Goal: Find specific page/section

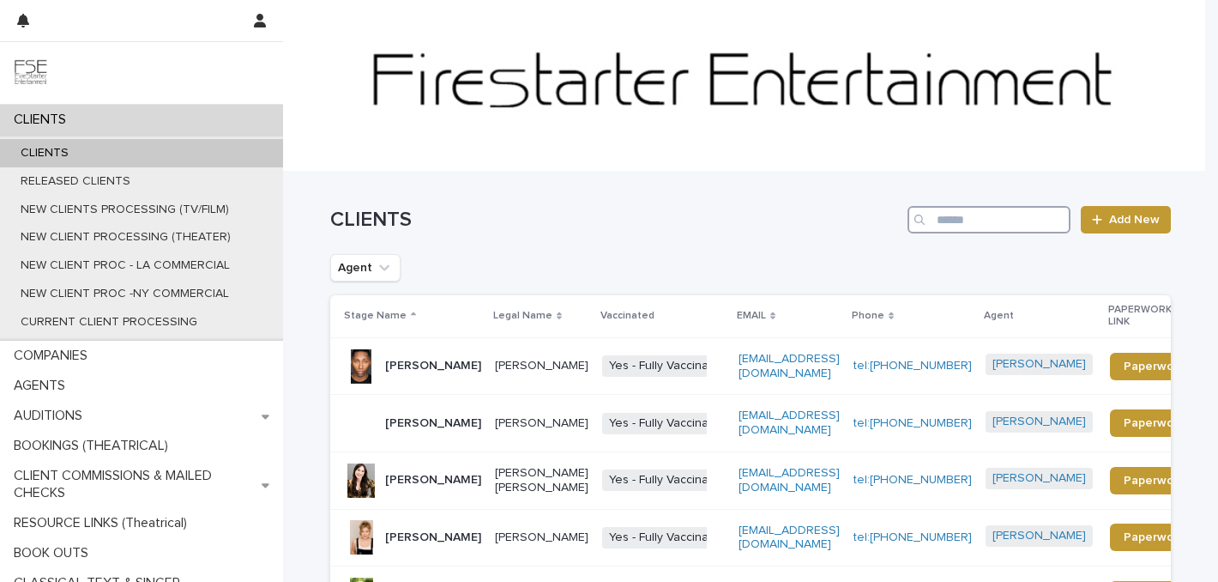
click at [977, 219] on input "Search" at bounding box center [989, 219] width 163 height 27
type input "****"
